Goal: Task Accomplishment & Management: Manage account settings

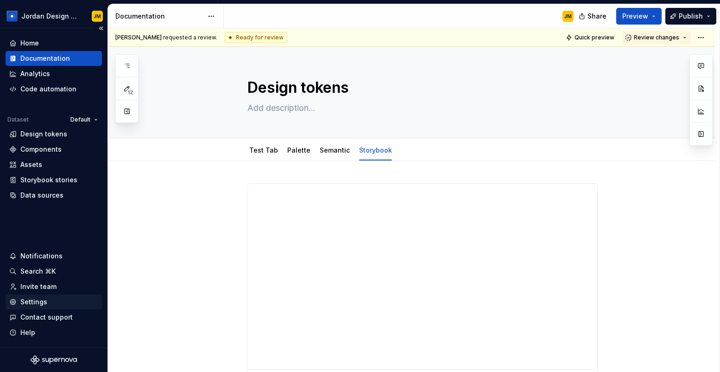
click at [38, 305] on div "Settings" at bounding box center [33, 301] width 27 height 9
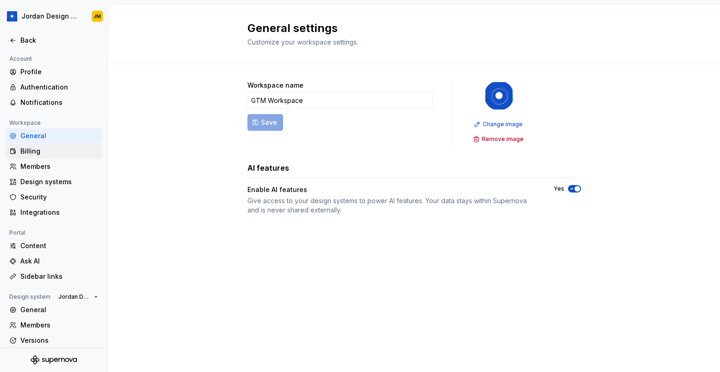
click at [48, 153] on div "Billing" at bounding box center [59, 150] width 78 height 9
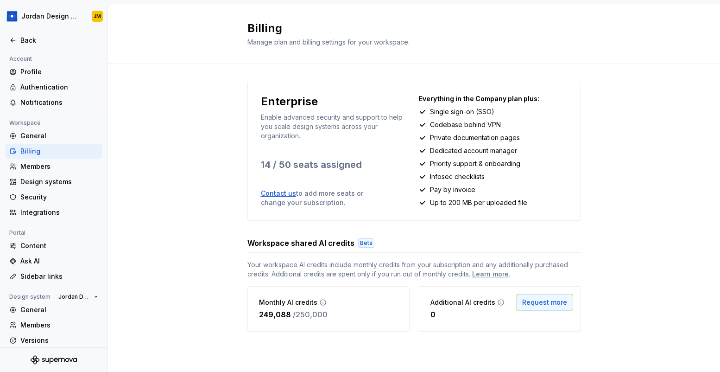
click at [542, 305] on span "Request more" at bounding box center [544, 302] width 45 height 9
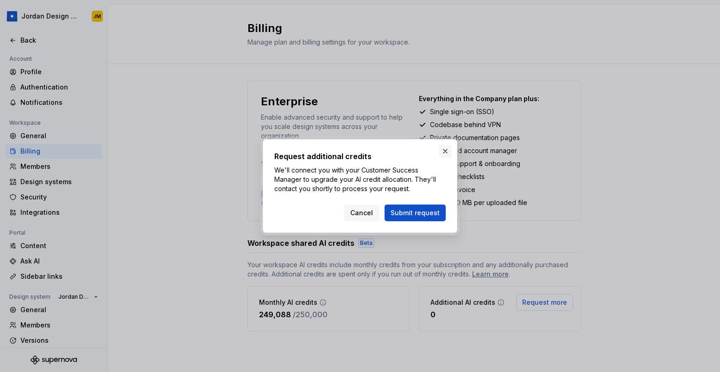
click at [445, 151] on button "button" at bounding box center [445, 151] width 13 height 13
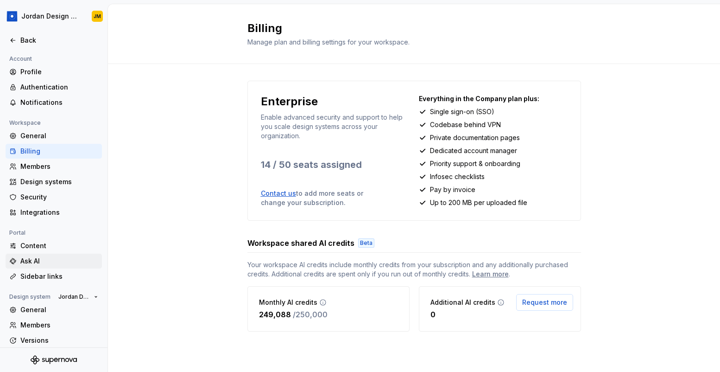
click at [39, 257] on div "Ask AI" at bounding box center [59, 260] width 78 height 9
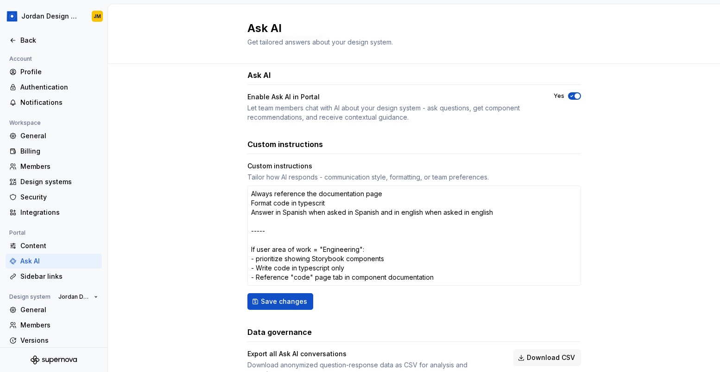
scroll to position [83, 0]
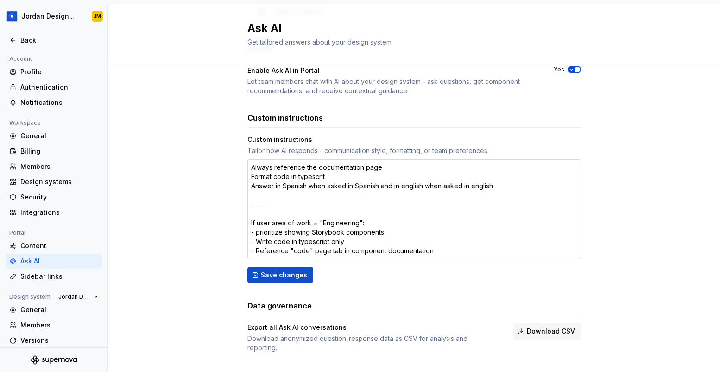
click at [323, 180] on textarea "Always reference the documentation page Format code in typescrit Answer in Span…" at bounding box center [415, 209] width 334 height 100
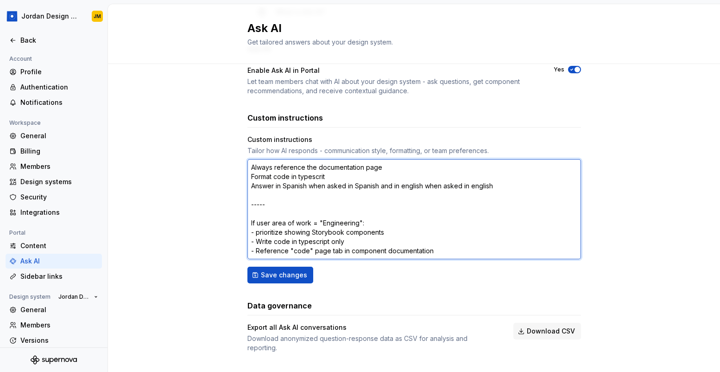
type textarea "*"
type textarea "Always reference the documentation page Format code in typescript Answer in Spa…"
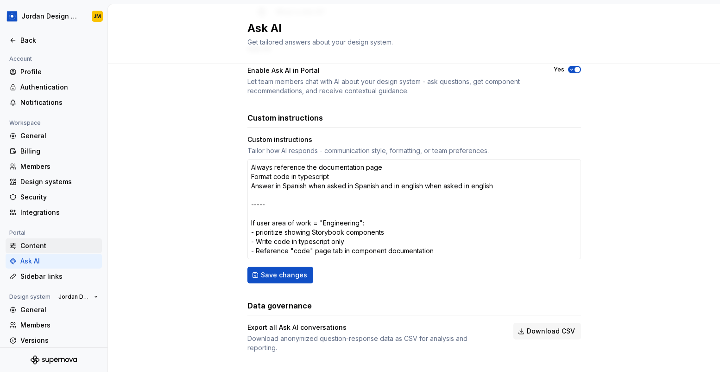
click at [53, 248] on div "Content" at bounding box center [59, 245] width 78 height 9
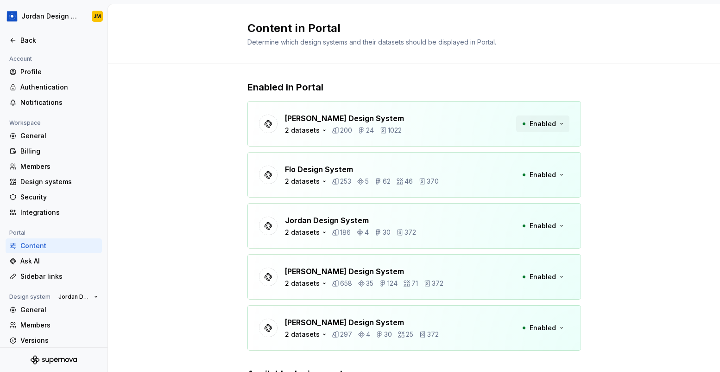
click at [548, 125] on span "Enabled" at bounding box center [543, 123] width 26 height 9
click at [474, 74] on div "Enabled in Portal [PERSON_NAME] Design System 2 datasets 200 24 1022 Enabled Fl…" at bounding box center [415, 264] width 334 height 400
click at [314, 182] on div "2 datasets" at bounding box center [302, 181] width 35 height 9
click at [186, 219] on div "Enabled in Portal [PERSON_NAME] Design System 2 datasets 200 24 1022 Enabled Fl…" at bounding box center [414, 264] width 612 height 400
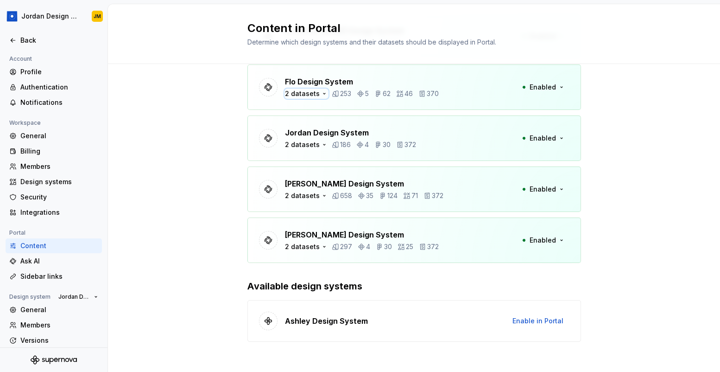
scroll to position [93, 0]
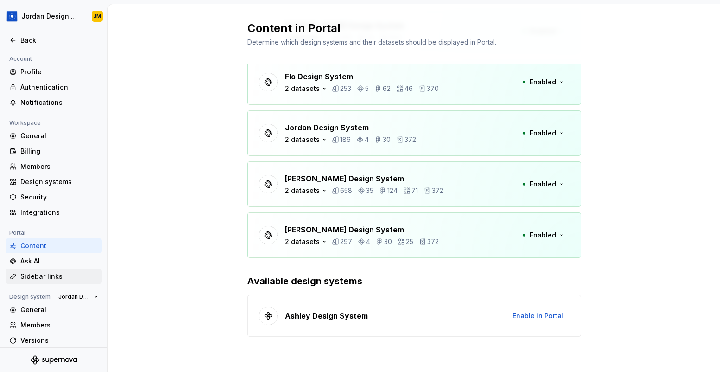
click at [55, 277] on div "Sidebar links" at bounding box center [59, 276] width 78 height 9
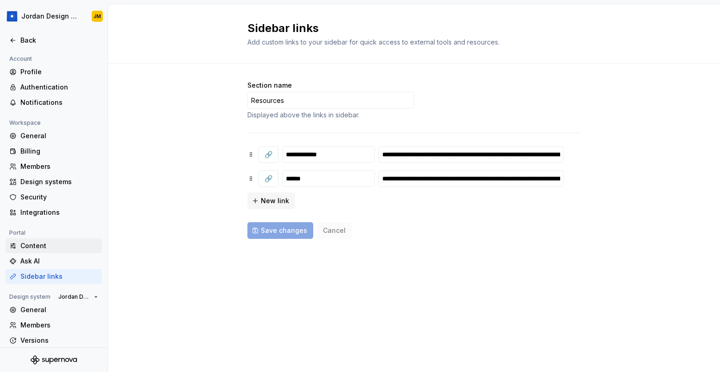
click at [59, 240] on div "Content" at bounding box center [54, 245] width 96 height 15
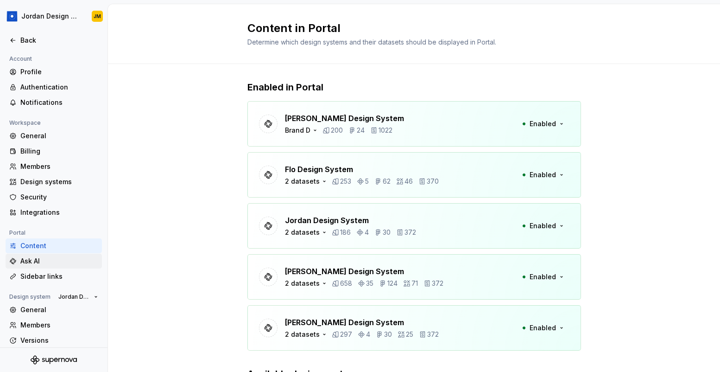
click at [53, 258] on div "Ask AI" at bounding box center [59, 260] width 78 height 9
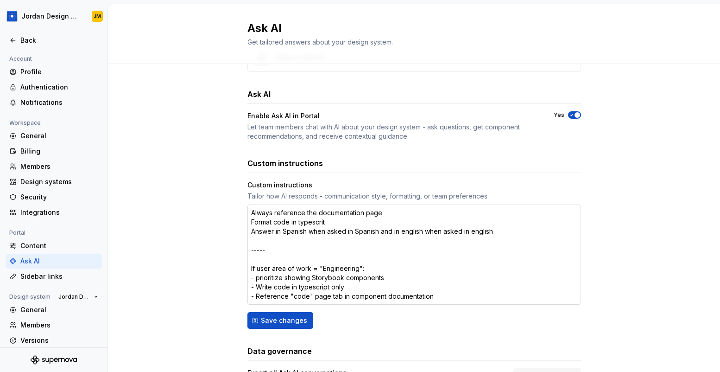
scroll to position [45, 0]
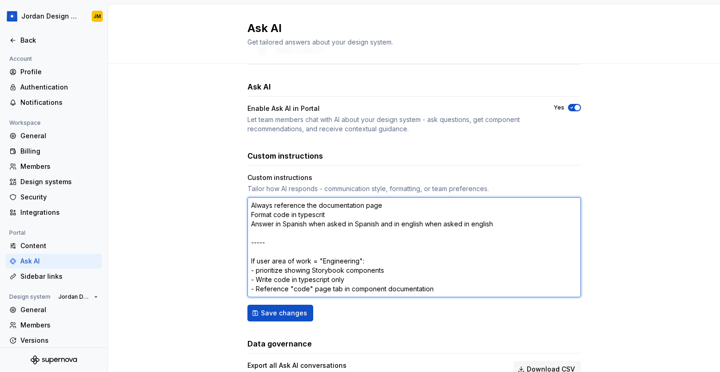
click at [276, 232] on textarea "Always reference the documentation page Format code in typescrit Answer in Span…" at bounding box center [415, 247] width 334 height 100
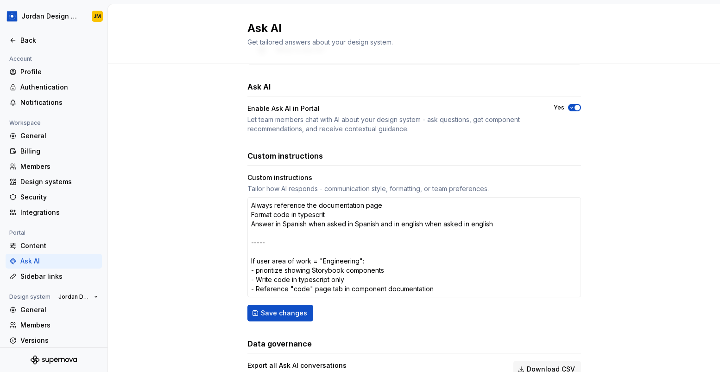
type textarea "*"
